Goal: Task Accomplishment & Management: Manage account settings

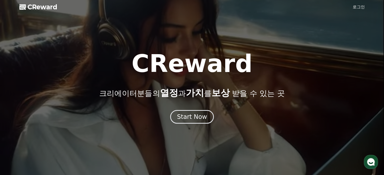
click at [355, 9] on link "로그인" at bounding box center [358, 7] width 12 height 6
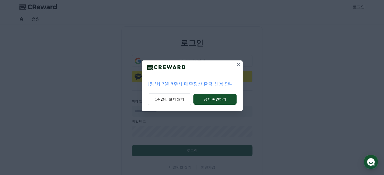
click at [238, 63] on icon at bounding box center [238, 65] width 6 height 6
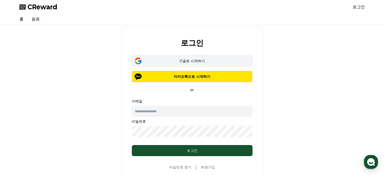
click at [217, 60] on div "구글로 시작하기" at bounding box center [192, 61] width 106 height 5
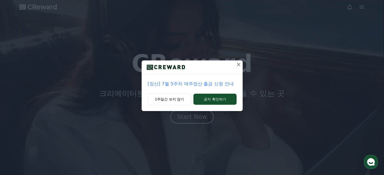
click at [237, 66] on icon at bounding box center [238, 65] width 6 height 6
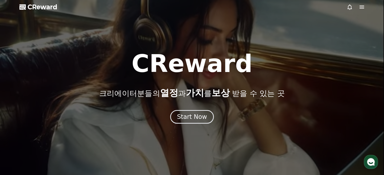
click at [50, 6] on span "CReward" at bounding box center [42, 7] width 30 height 8
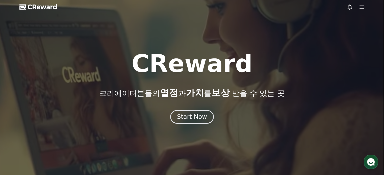
click at [361, 8] on icon at bounding box center [361, 7] width 6 height 6
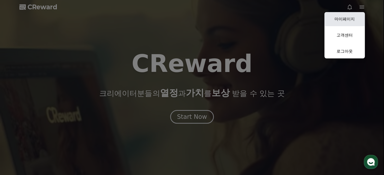
click at [355, 17] on link "마이페이지" at bounding box center [344, 19] width 40 height 14
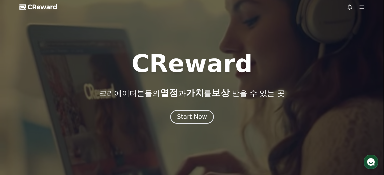
select select "**********"
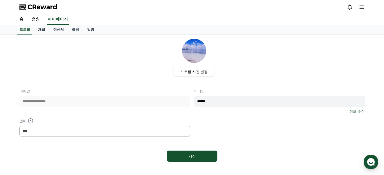
click at [40, 31] on link "채널" at bounding box center [41, 30] width 15 height 10
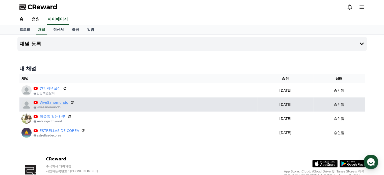
click at [57, 102] on link "ViveSanomundo" at bounding box center [54, 102] width 29 height 5
click at [71, 102] on icon at bounding box center [72, 102] width 3 height 3
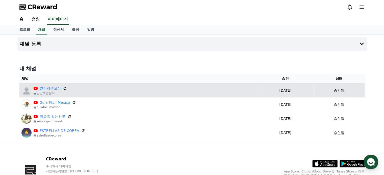
click at [62, 87] on p "건강백년살이" at bounding box center [50, 88] width 33 height 5
click at [65, 88] on icon at bounding box center [65, 88] width 5 height 5
